Goal: Information Seeking & Learning: Find specific fact

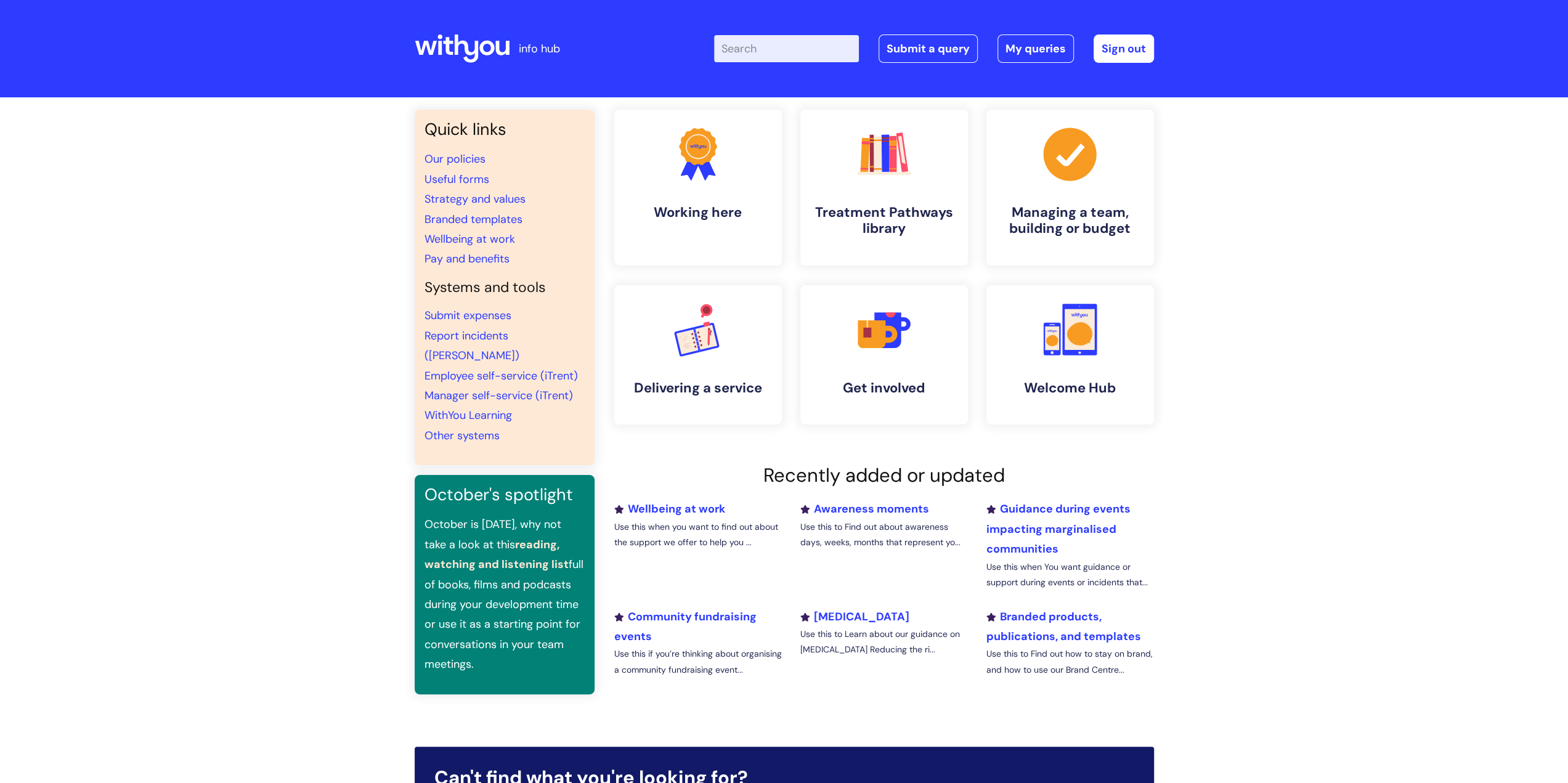
click at [775, 51] on input "Enter your search term here..." at bounding box center [786, 49] width 145 height 27
click at [760, 44] on input "bluelight" at bounding box center [786, 49] width 145 height 27
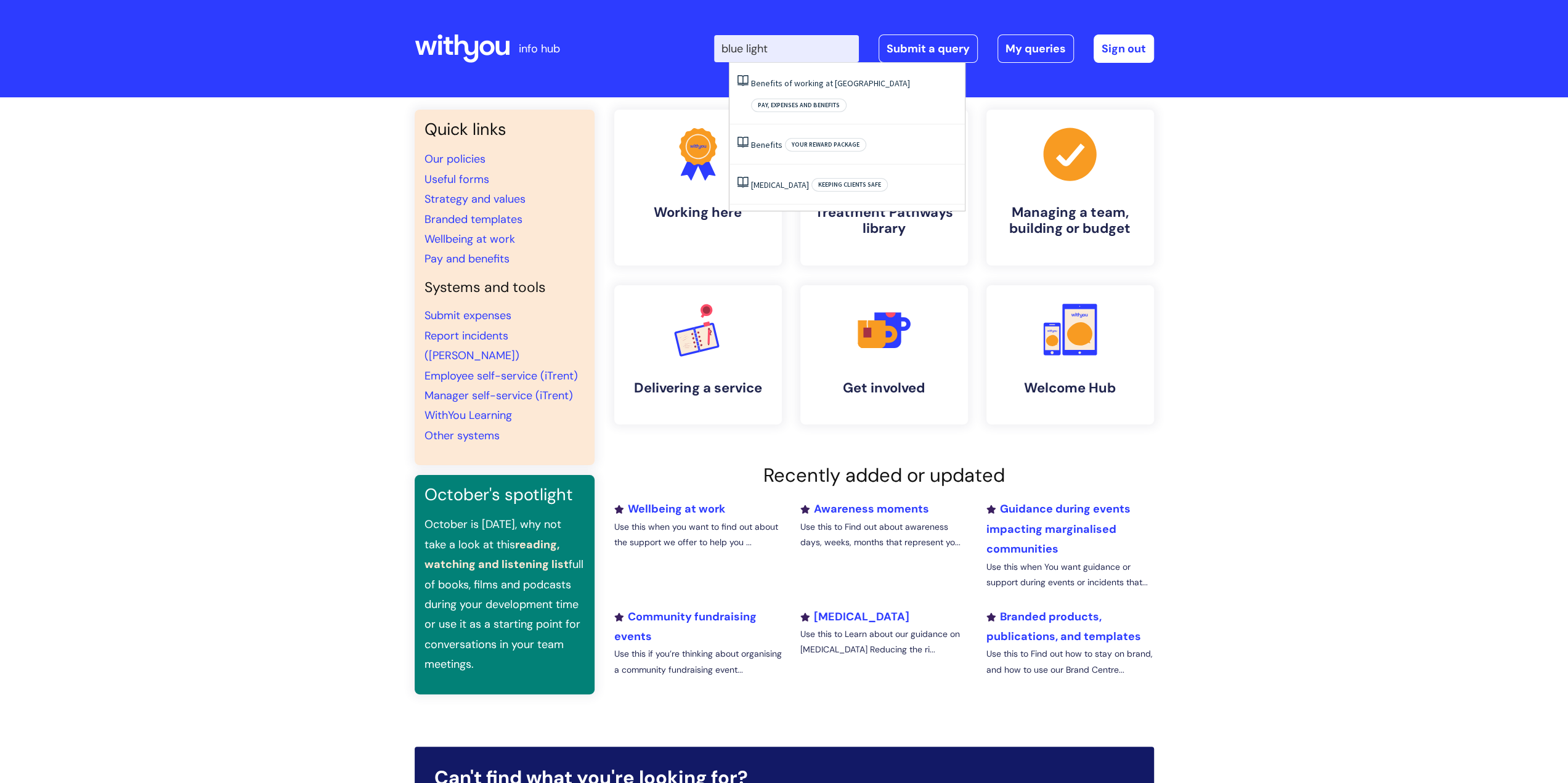
type input "blue light"
click button "Search" at bounding box center [0, 0] width 0 height 0
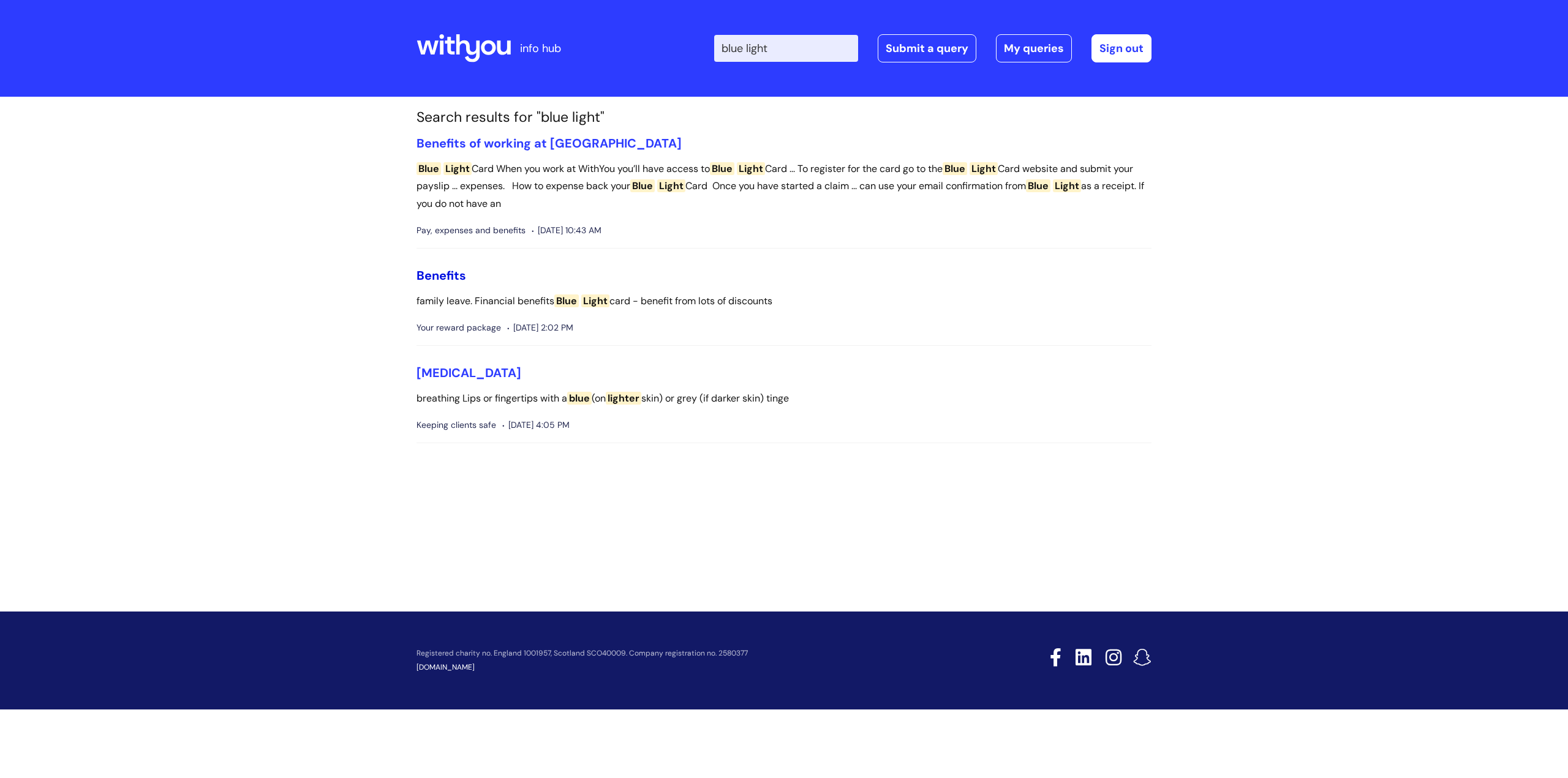
click at [438, 274] on link "Benefits" at bounding box center [441, 275] width 50 height 16
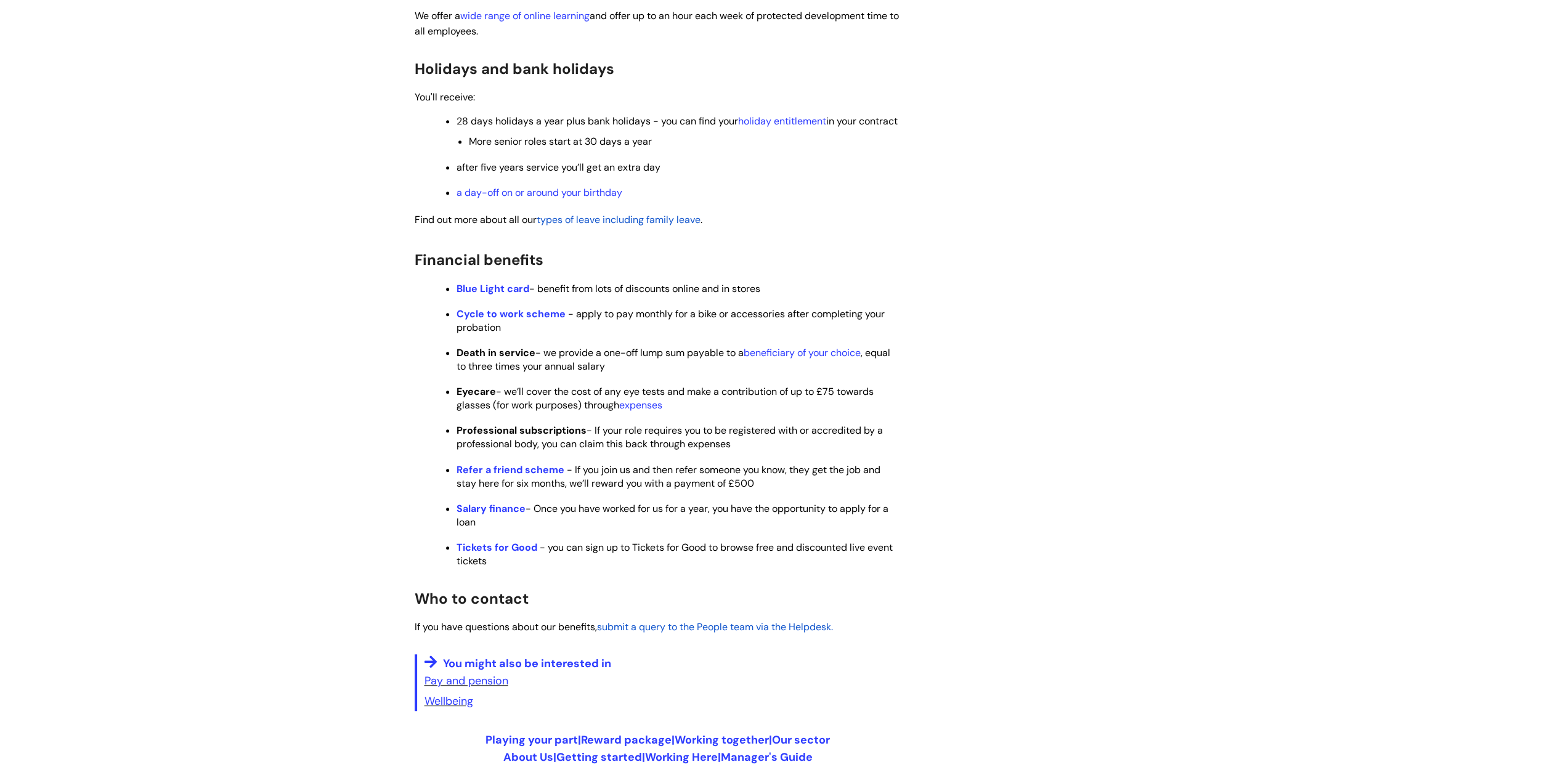
scroll to position [493, 0]
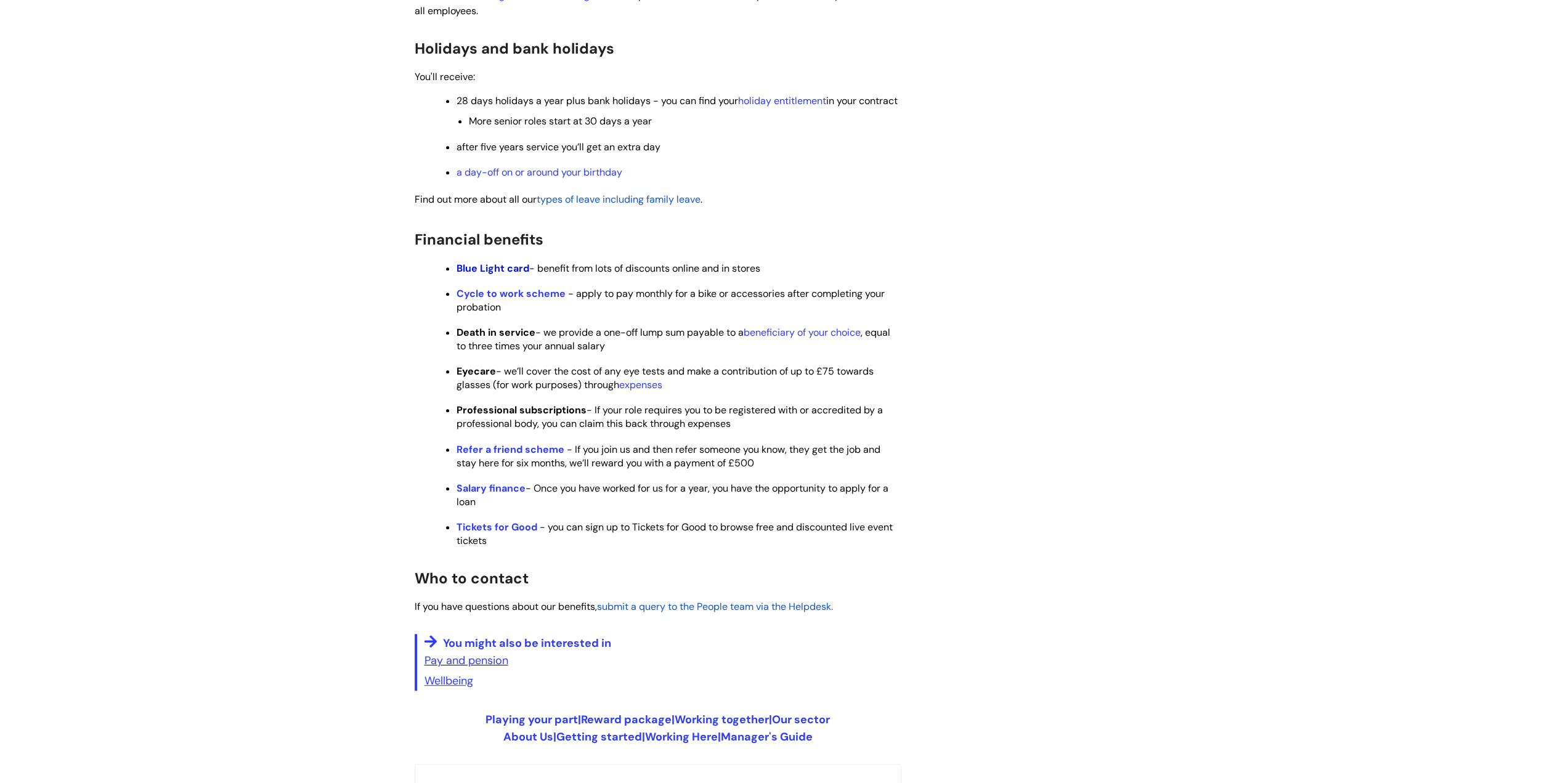
click at [495, 275] on strong "Blue Light card" at bounding box center [493, 268] width 73 height 13
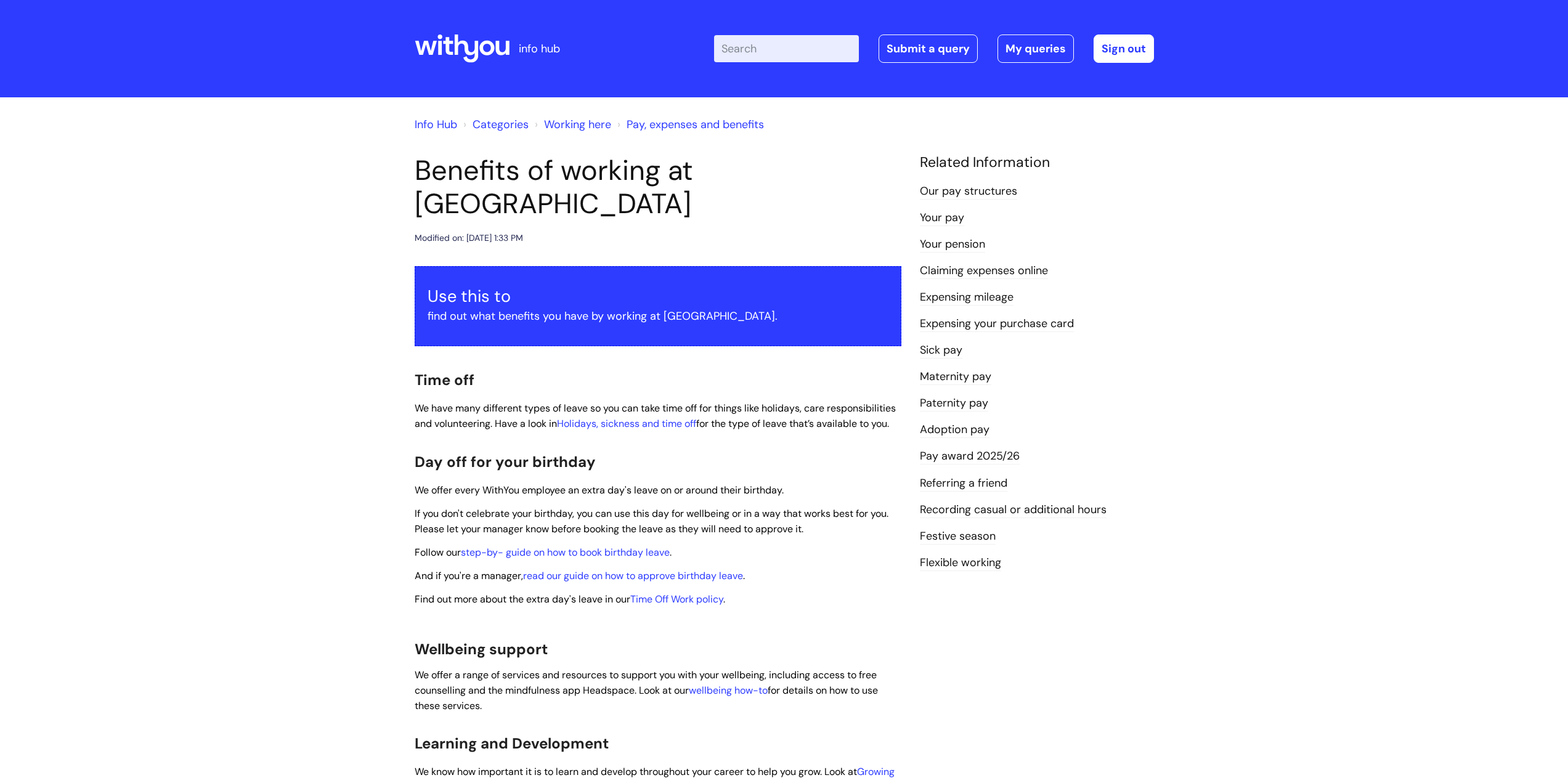
scroll to position [1317, 0]
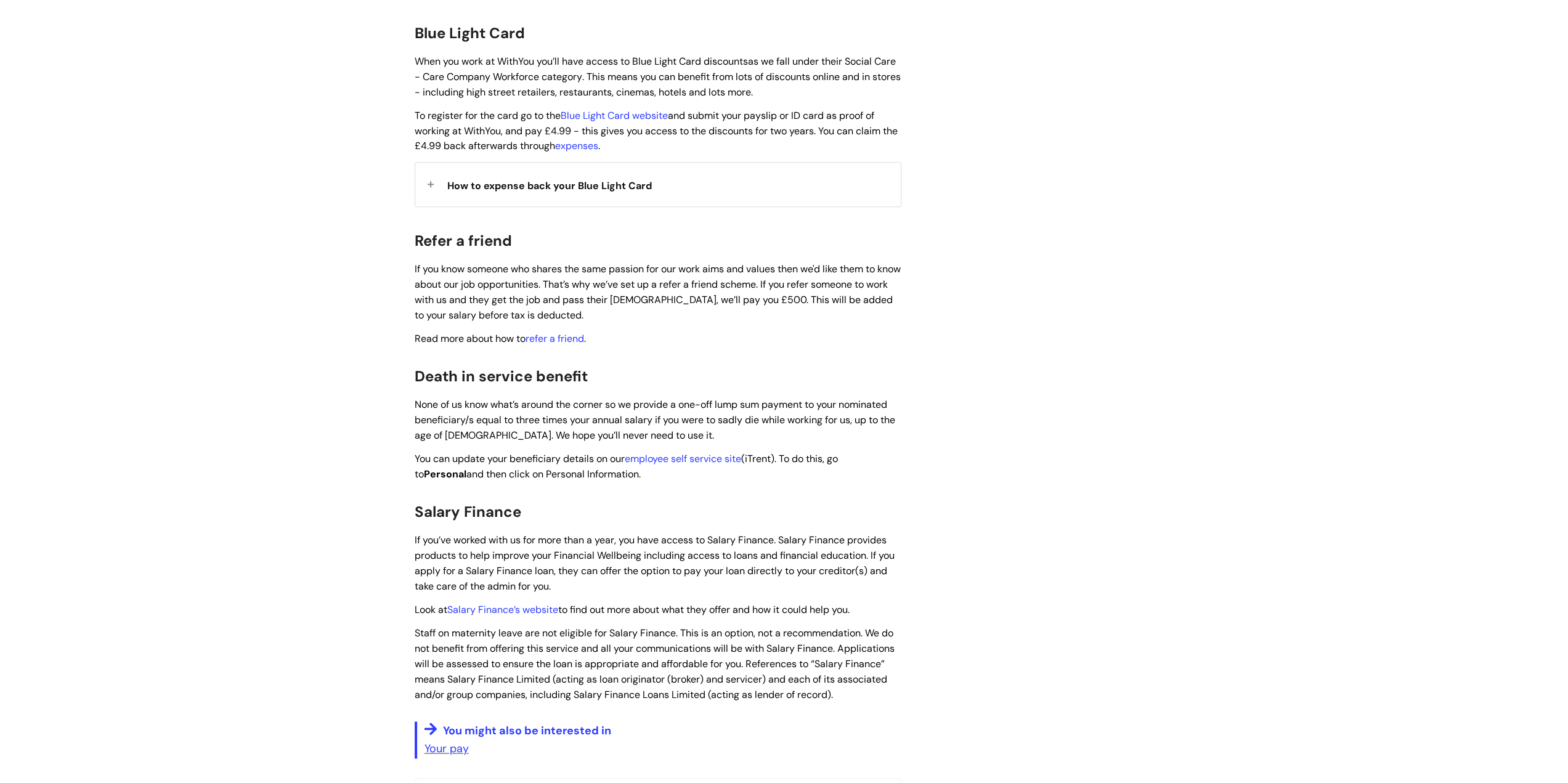
click at [519, 177] on div "How to expense back your Blue Light Card" at bounding box center [657, 185] width 486 height 44
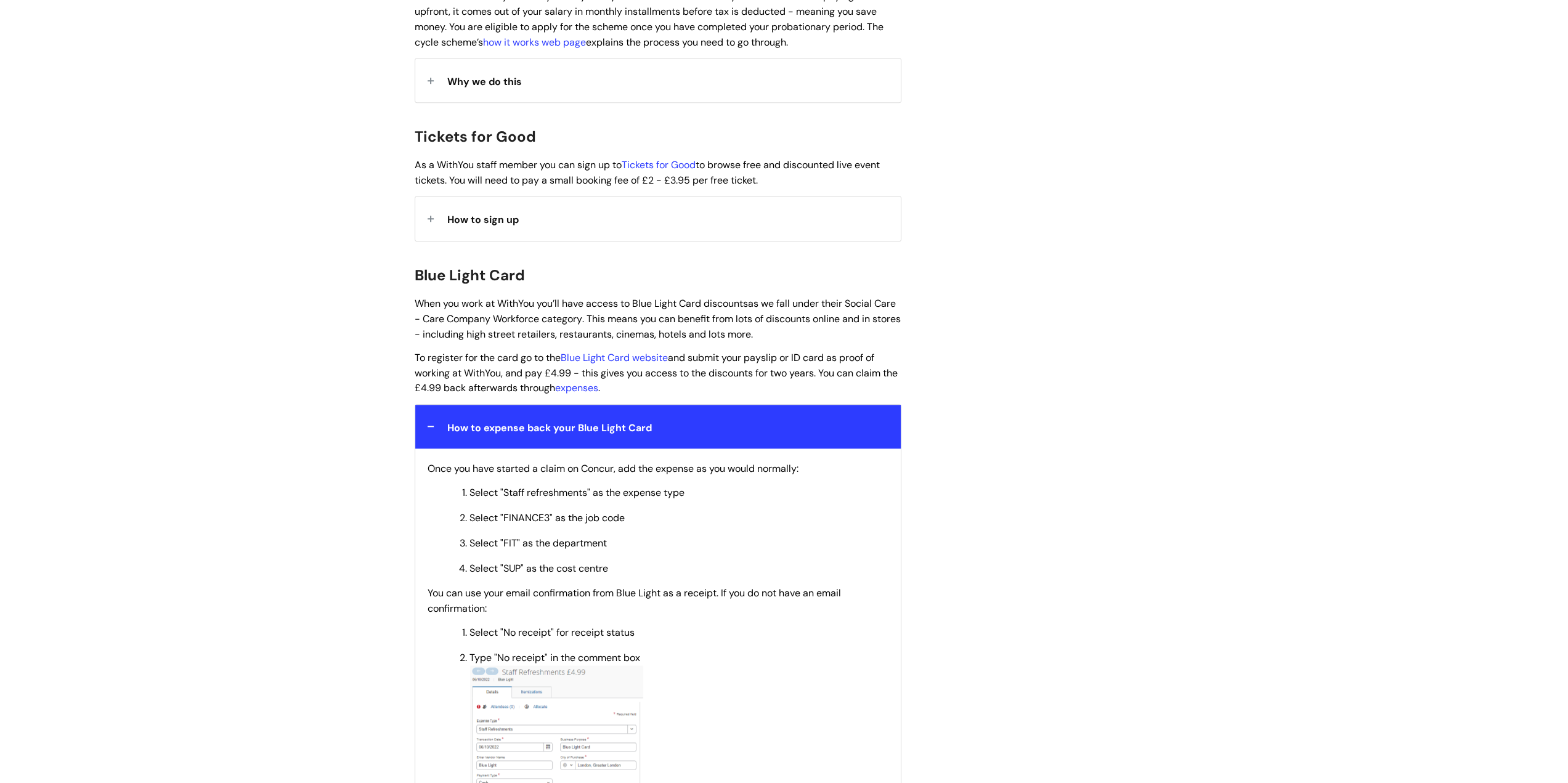
scroll to position [1137, 0]
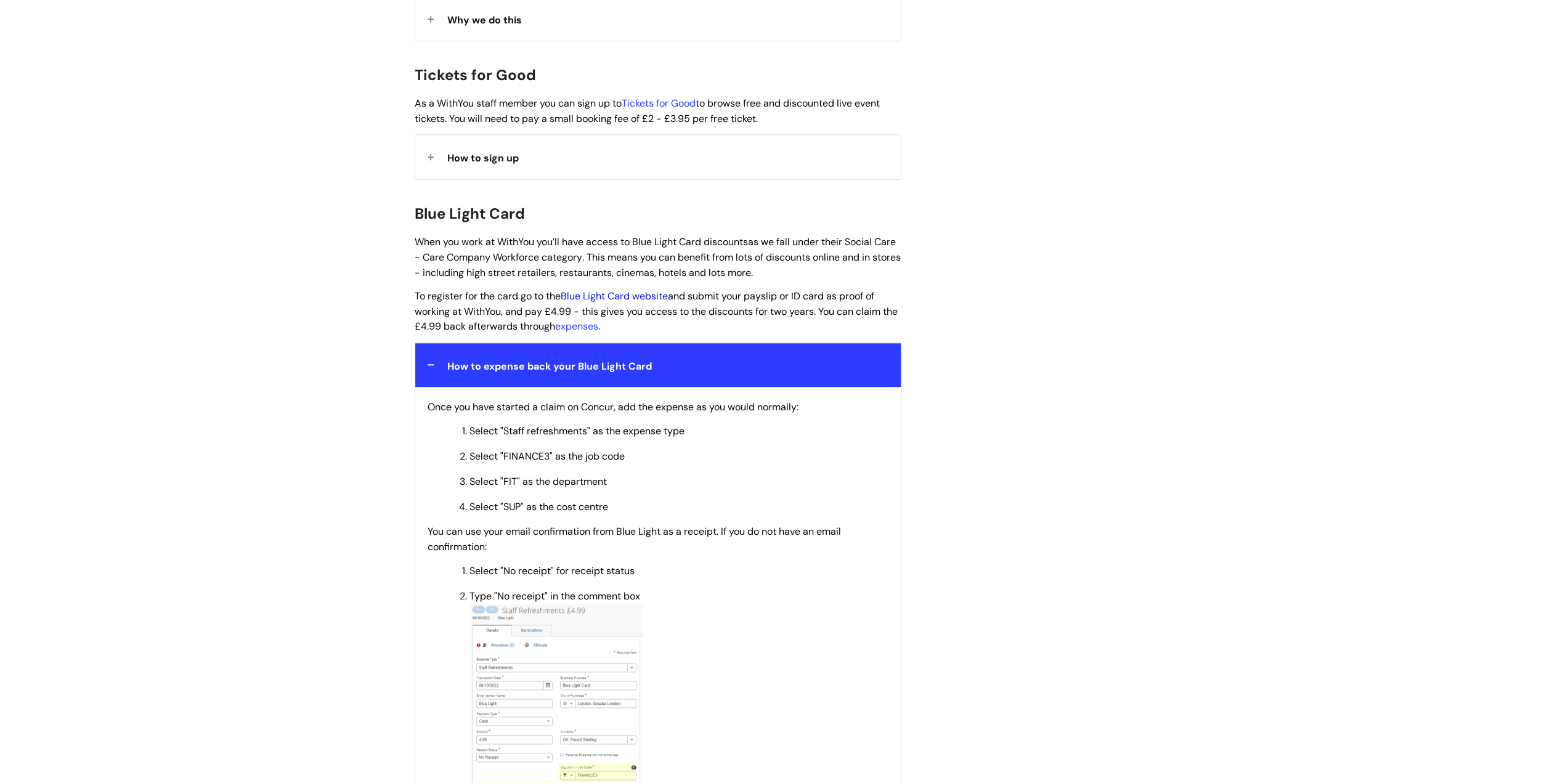
click at [660, 289] on link "Blue Light Card website" at bounding box center [614, 296] width 107 height 13
